Goal: Find specific page/section: Find specific page/section

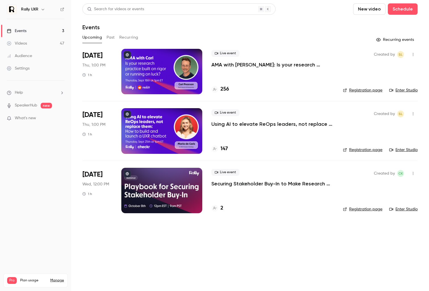
click at [298, 264] on main "Search for videos or events New video Schedule Events Upcoming Past Recurring R…" at bounding box center [250, 145] width 358 height 291
click at [107, 242] on main "Search for videos or events New video Schedule Events Upcoming Past Recurring R…" at bounding box center [250, 145] width 358 height 291
click at [172, 251] on main "Search for videos or events New video Schedule Events Upcoming Past Recurring R…" at bounding box center [250, 145] width 358 height 291
click at [190, 257] on main "Search for videos or events New video Schedule Events Upcoming Past Recurring R…" at bounding box center [250, 145] width 358 height 291
click at [213, 264] on main "Search for videos or events New video Schedule Events Upcoming Past Recurring R…" at bounding box center [250, 145] width 358 height 291
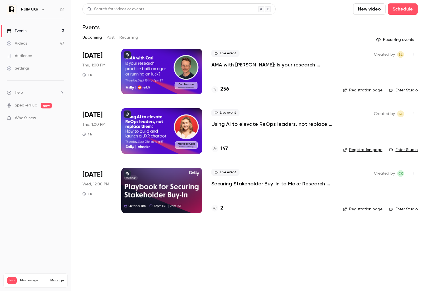
click at [213, 264] on main "Search for videos or events New video Schedule Events Upcoming Past Recurring R…" at bounding box center [250, 145] width 358 height 291
click at [173, 262] on main "Search for videos or events New video Schedule Events Upcoming Past Recurring R…" at bounding box center [250, 145] width 358 height 291
click at [152, 243] on main "Search for videos or events New video Schedule Events Upcoming Past Recurring R…" at bounding box center [250, 145] width 358 height 291
click at [260, 261] on main "Search for videos or events New video Schedule Events Upcoming Past Recurring R…" at bounding box center [250, 145] width 358 height 291
click at [310, 275] on main "Search for videos or events New video Schedule Events Upcoming Past Recurring R…" at bounding box center [250, 145] width 358 height 291
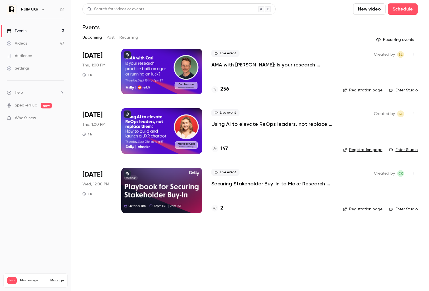
click at [193, 257] on main "Search for videos or events New video Schedule Events Upcoming Past Recurring R…" at bounding box center [250, 145] width 358 height 291
click at [252, 245] on main "Search for videos or events New video Schedule Events Upcoming Past Recurring R…" at bounding box center [250, 145] width 358 height 291
click at [265, 228] on main "Search for videos or events New video Schedule Events Upcoming Past Recurring R…" at bounding box center [250, 145] width 358 height 291
